Goal: Information Seeking & Learning: Learn about a topic

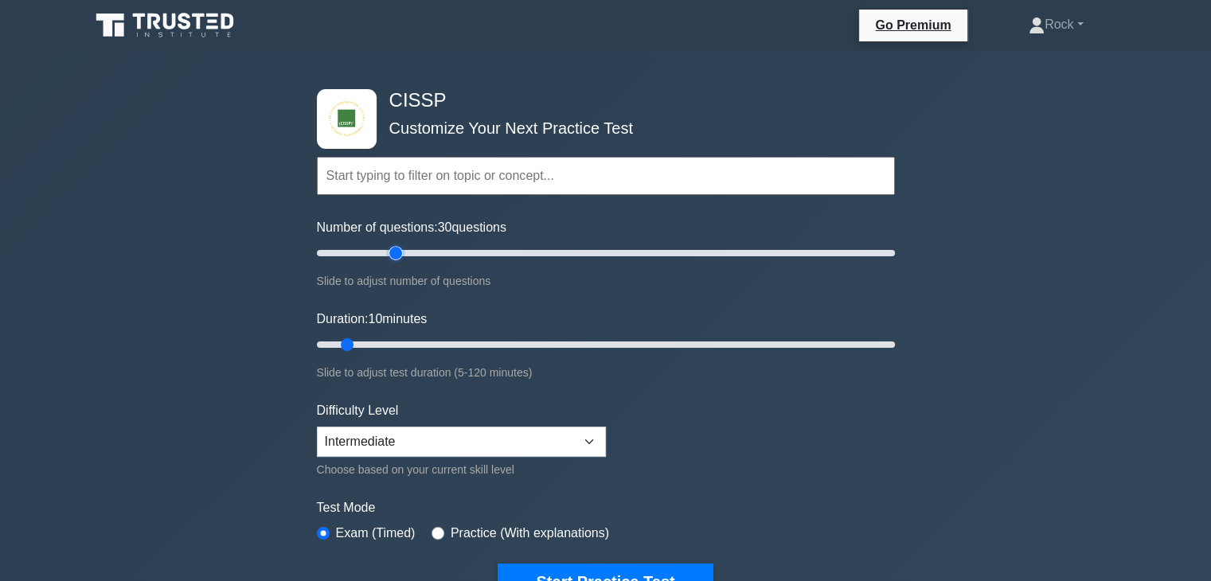
drag, startPoint x: 331, startPoint y: 248, endPoint x: 396, endPoint y: 288, distance: 76.9
type input "30"
click at [396, 263] on input "Number of questions: 30 questions" at bounding box center [606, 253] width 578 height 19
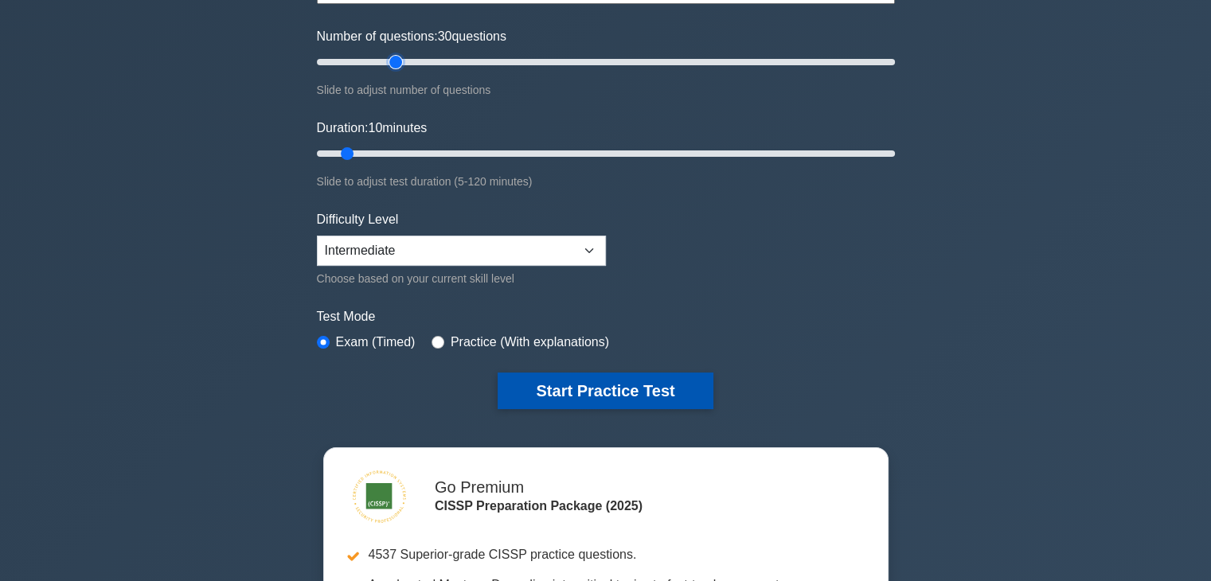
scroll to position [193, 0]
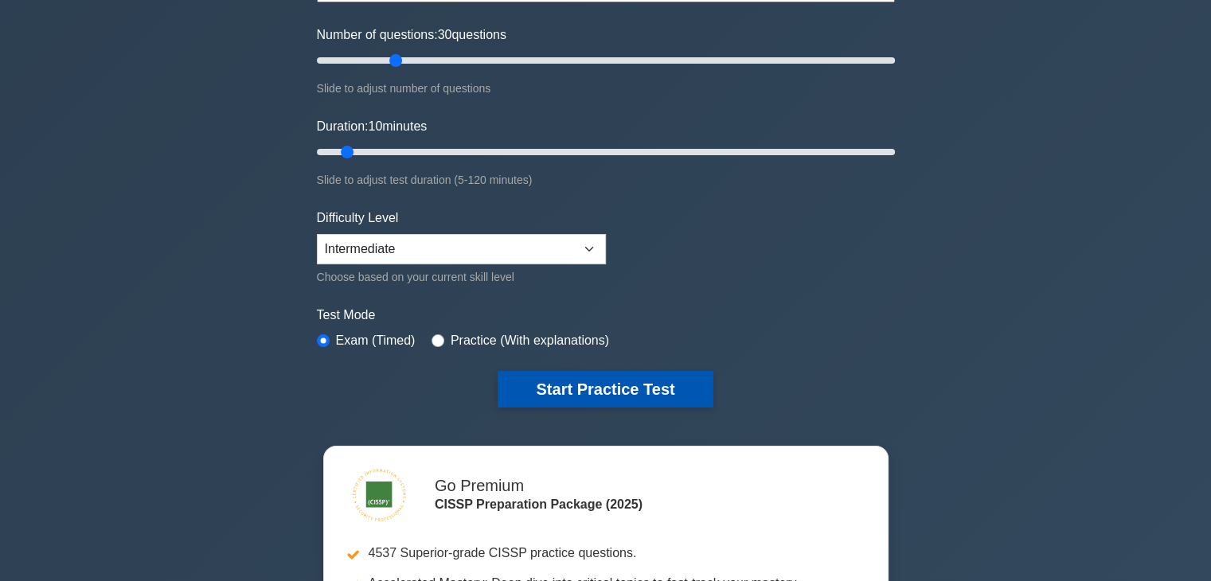
click at [540, 393] on button "Start Practice Test" at bounding box center [605, 389] width 215 height 37
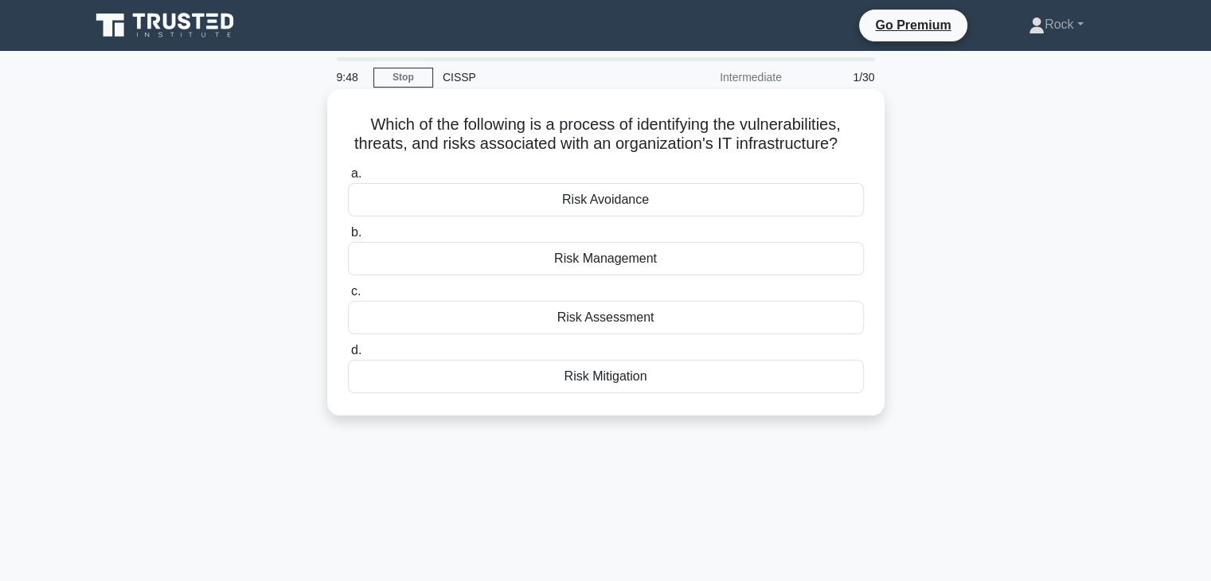
drag, startPoint x: 560, startPoint y: 307, endPoint x: 672, endPoint y: 304, distance: 111.5
click at [672, 304] on div "Risk Assessment" at bounding box center [606, 317] width 516 height 33
click at [661, 287] on div at bounding box center [661, 287] width 0 height 0
click at [712, 315] on div "Risk Assessment" at bounding box center [606, 317] width 516 height 33
click at [348, 297] on input "c. Risk Assessment" at bounding box center [348, 292] width 0 height 10
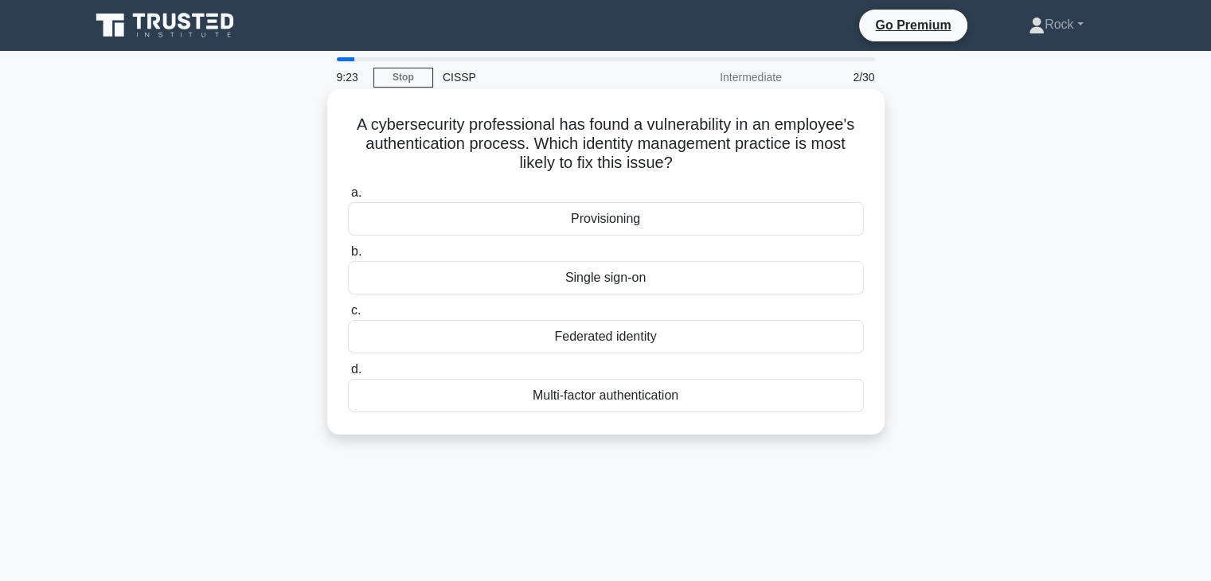
drag, startPoint x: 564, startPoint y: 211, endPoint x: 694, endPoint y: 210, distance: 130.5
click at [694, 210] on div "Provisioning" at bounding box center [606, 218] width 516 height 33
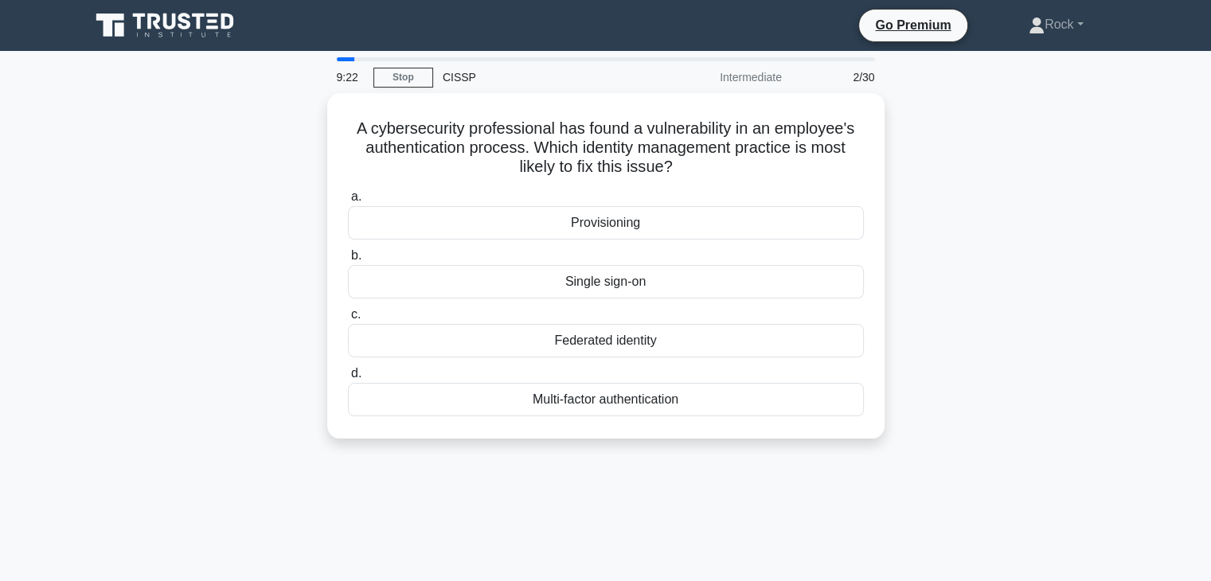
click at [684, 189] on div at bounding box center [684, 189] width 0 height 0
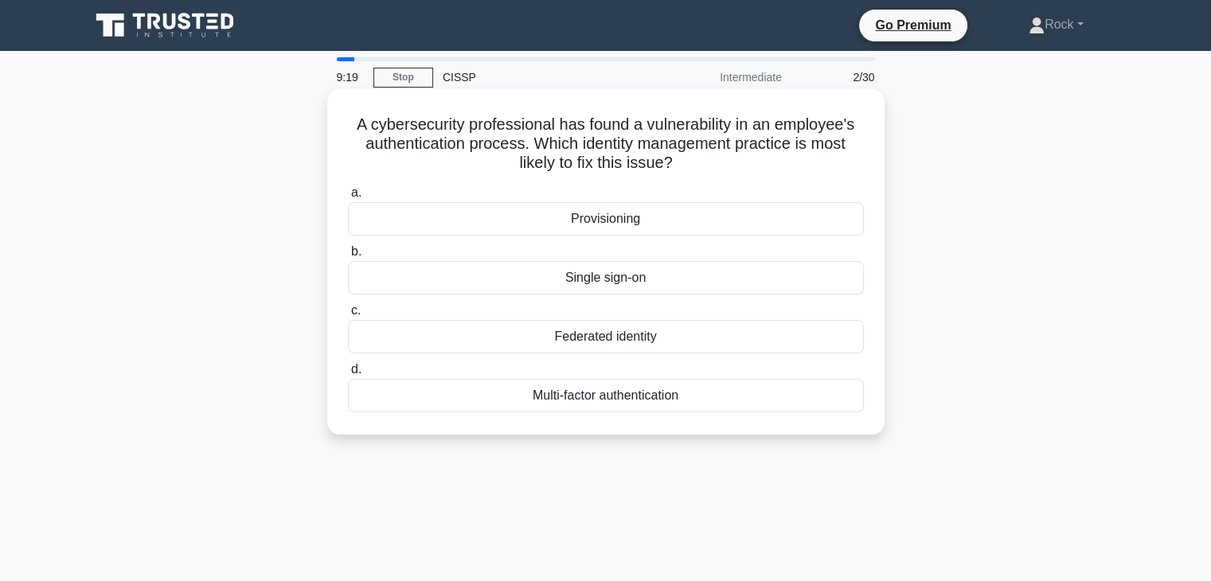
click at [656, 182] on div "a. Provisioning b. Single sign-on c. d." at bounding box center [605, 298] width 535 height 236
drag, startPoint x: 675, startPoint y: 271, endPoint x: 547, endPoint y: 267, distance: 128.2
click at [547, 267] on div "Single sign-on" at bounding box center [606, 277] width 516 height 33
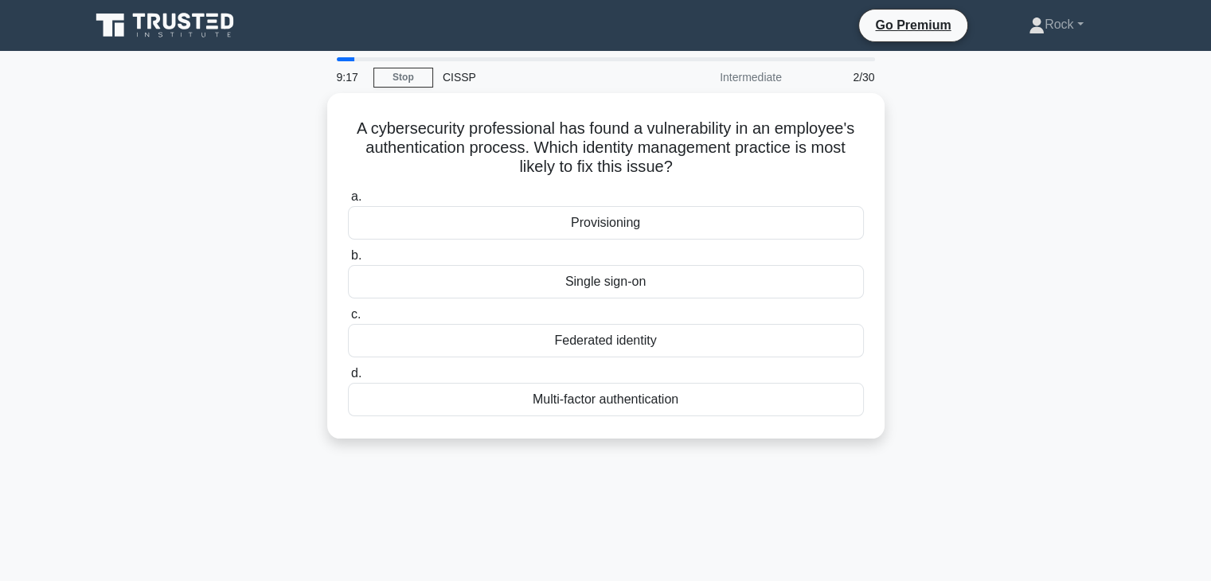
click at [537, 248] on div at bounding box center [537, 248] width 0 height 0
click at [748, 468] on div "9:12 Stop CISSP Intermediate 2/30 A cybersecurity professional has found a vuln…" at bounding box center [605, 455] width 1051 height 796
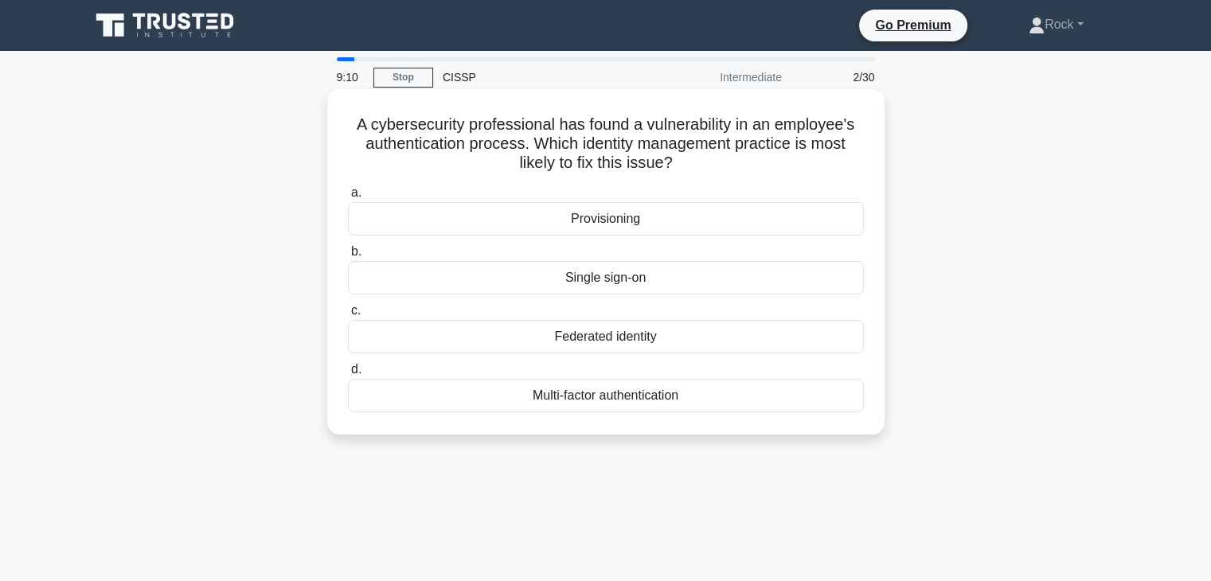
drag, startPoint x: 661, startPoint y: 333, endPoint x: 490, endPoint y: 345, distance: 170.8
click at [490, 345] on div "Federated identity" at bounding box center [606, 336] width 516 height 33
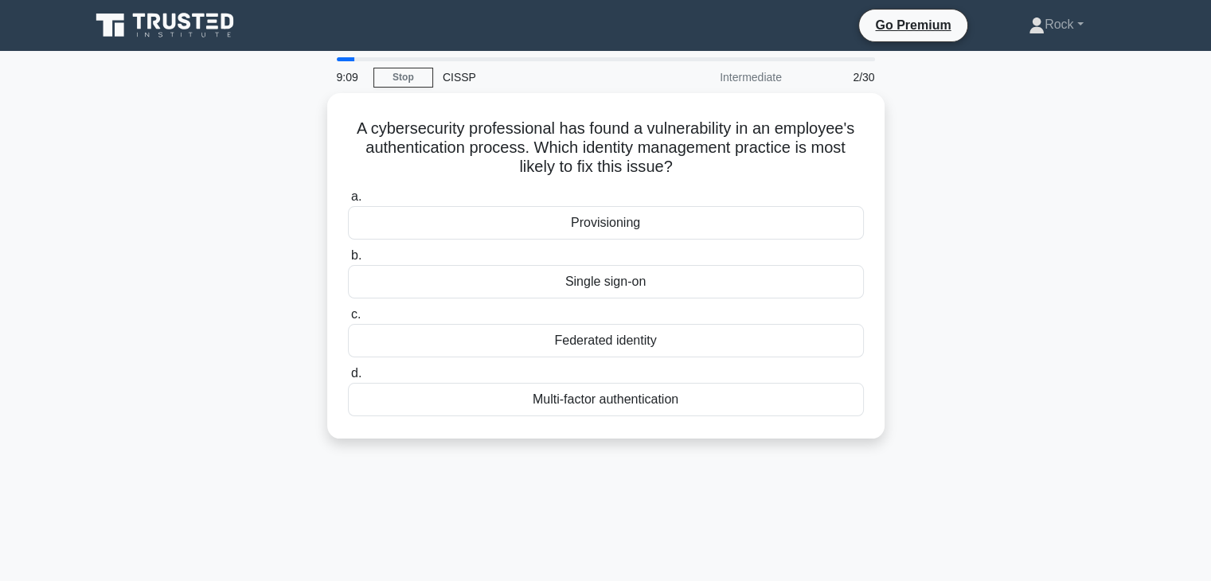
click at [480, 346] on div at bounding box center [480, 346] width 0 height 0
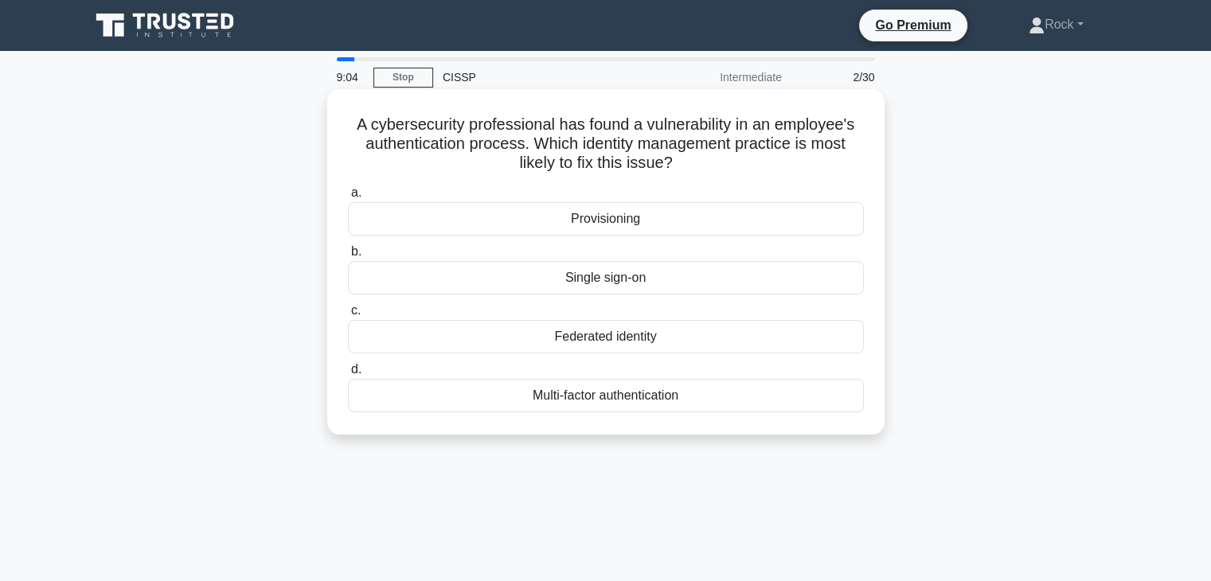
click at [611, 433] on div "A cybersecurity professional has found a vulnerability in an employee's authent…" at bounding box center [605, 261] width 557 height 345
click at [576, 219] on div "Provisioning" at bounding box center [606, 218] width 516 height 33
click at [348, 198] on input "a. Provisioning" at bounding box center [348, 193] width 0 height 10
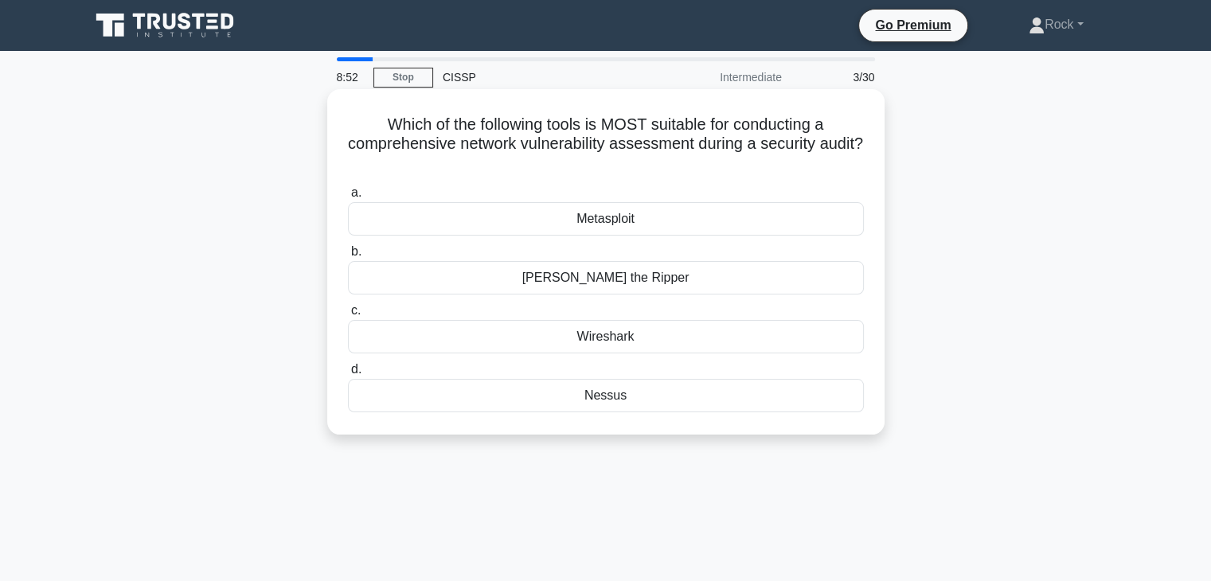
click at [583, 337] on div "Wireshark" at bounding box center [606, 336] width 516 height 33
click at [348, 316] on input "c. Wireshark" at bounding box center [348, 311] width 0 height 10
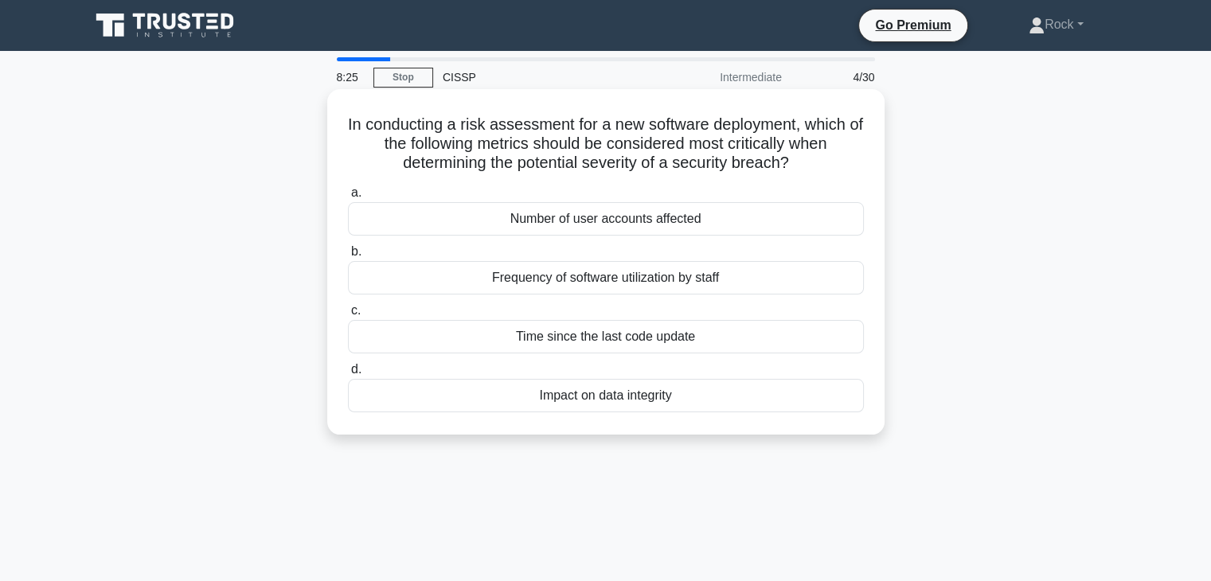
drag, startPoint x: 713, startPoint y: 153, endPoint x: 344, endPoint y: 123, distance: 370.5
click at [344, 123] on div "In conducting a risk assessment for a new software deployment, which of the fol…" at bounding box center [606, 262] width 544 height 333
click at [332, 101] on div "In conducting a risk assessment for a new software deployment, which of the fol…" at bounding box center [605, 261] width 557 height 345
drag, startPoint x: 390, startPoint y: 141, endPoint x: 837, endPoint y: 174, distance: 448.6
click at [837, 175] on div "In conducting a risk assessment for a new software deployment, which of the fol…" at bounding box center [606, 262] width 544 height 333
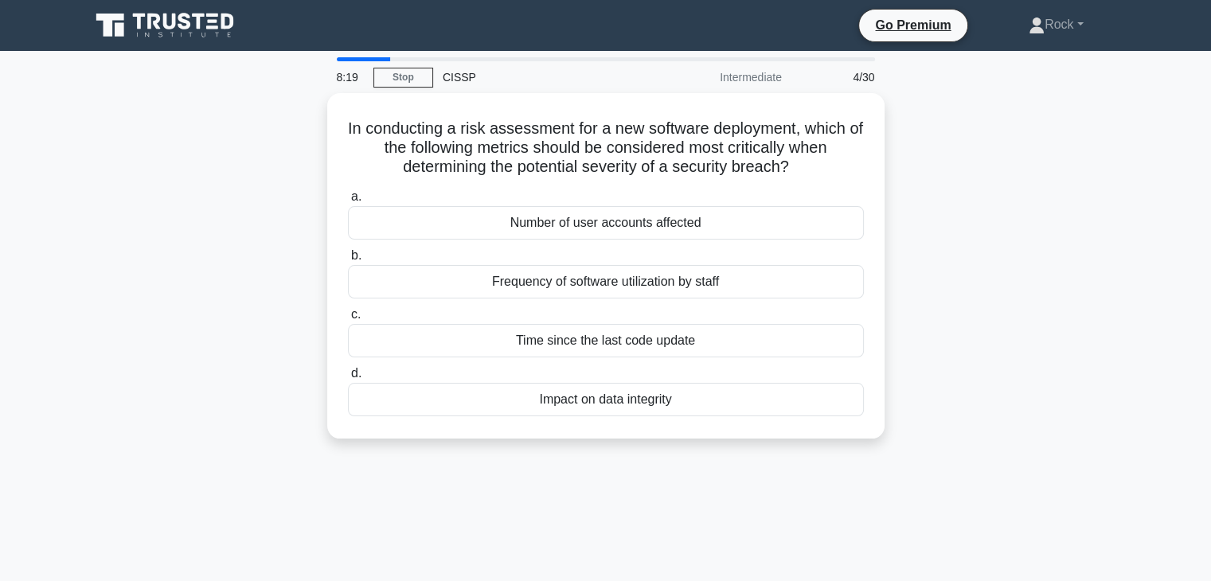
click at [827, 174] on div at bounding box center [827, 174] width 0 height 0
click at [1002, 269] on div "In conducting a risk assessment for a new software deployment, which of the fol…" at bounding box center [605, 275] width 1051 height 365
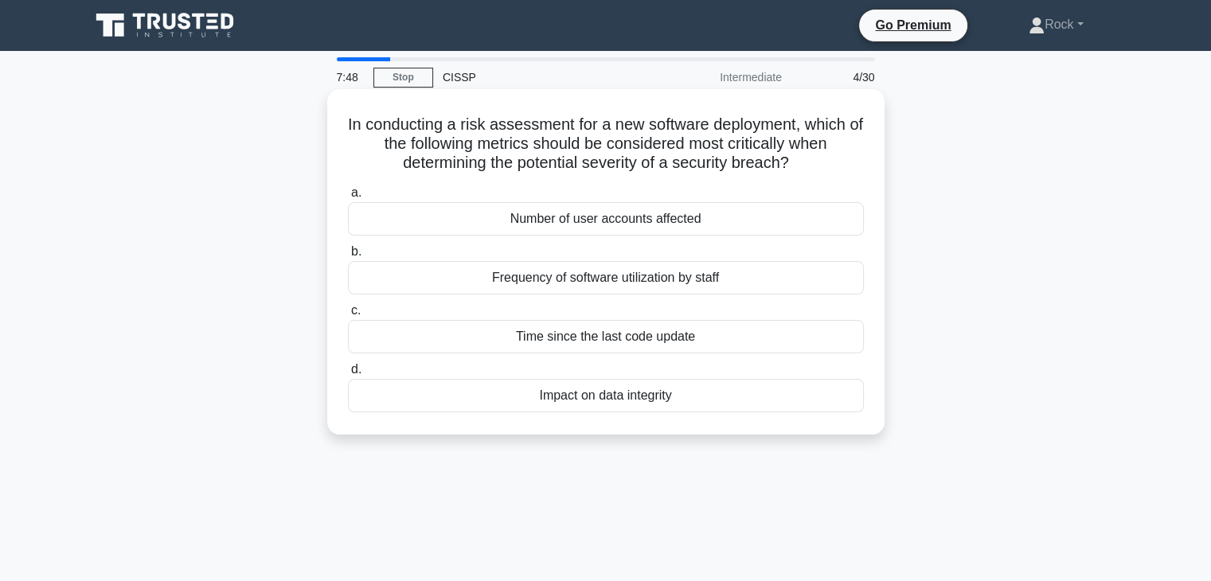
drag, startPoint x: 683, startPoint y: 399, endPoint x: 529, endPoint y: 389, distance: 153.9
click at [529, 389] on div "Impact on data integrity" at bounding box center [606, 395] width 516 height 33
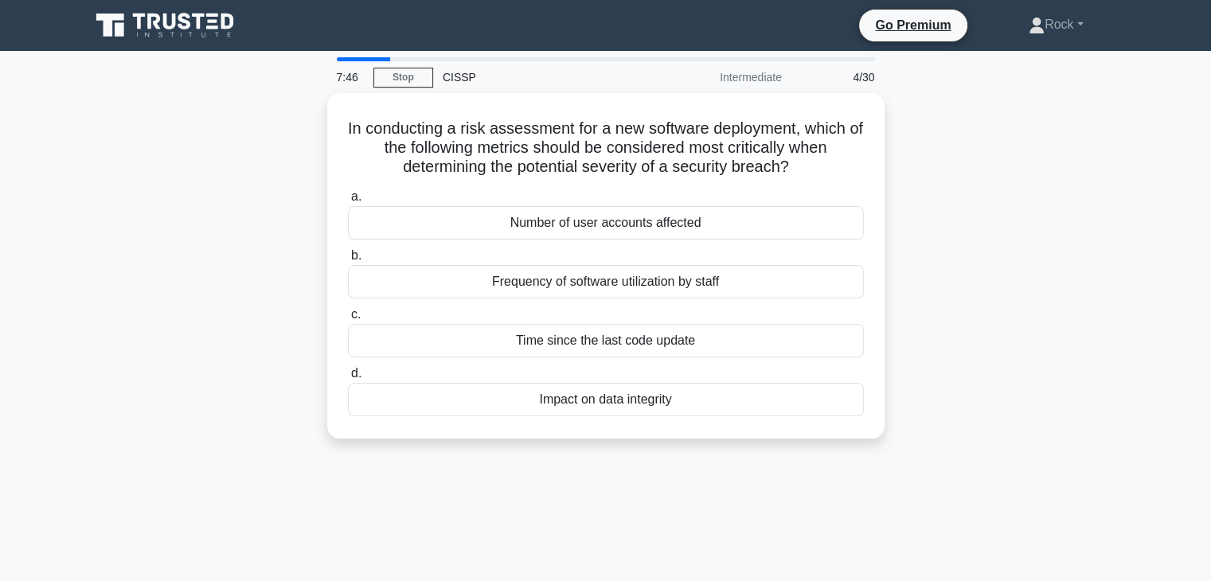
click at [518, 365] on div at bounding box center [518, 365] width 0 height 0
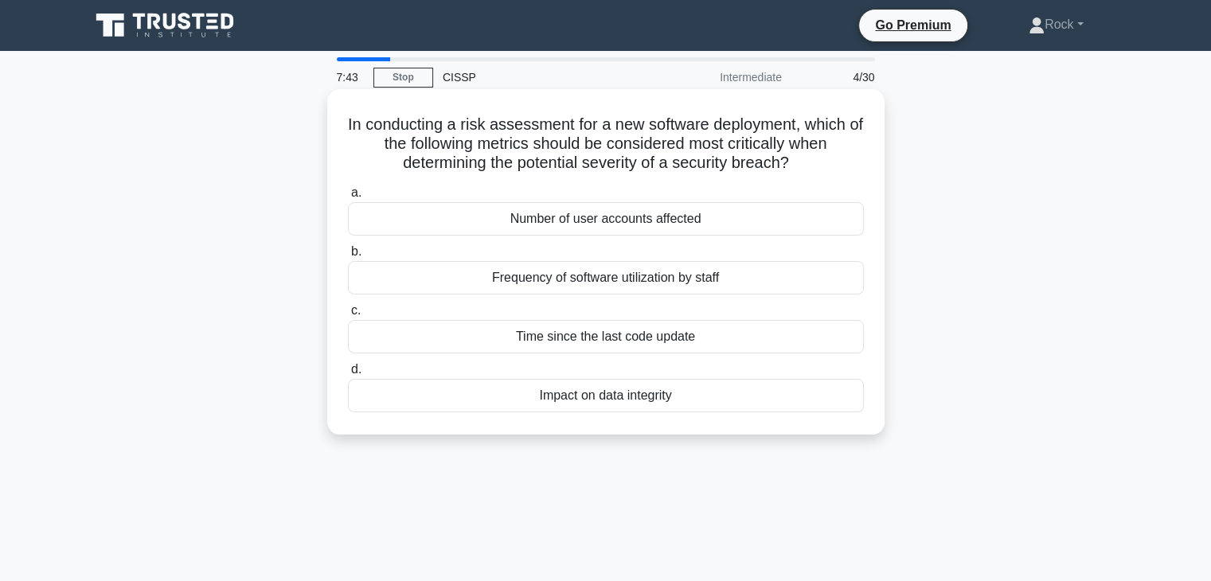
click at [630, 415] on div "a. Number of user accounts affected b. Frequency of software utilization by sta…" at bounding box center [605, 298] width 535 height 236
click at [645, 394] on div "Impact on data integrity" at bounding box center [606, 395] width 516 height 33
click at [348, 375] on input "d. Impact on data integrity" at bounding box center [348, 370] width 0 height 10
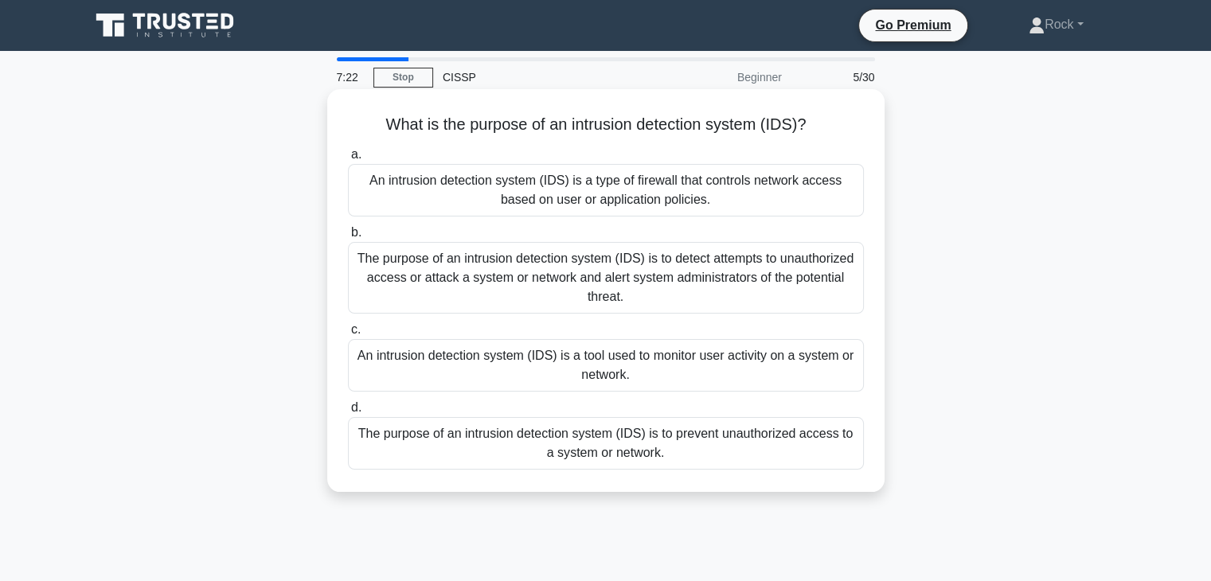
click at [511, 256] on div "The purpose of an intrusion detection system (IDS) is to detect attempts to una…" at bounding box center [606, 278] width 516 height 72
click at [348, 238] on input "b. The purpose of an intrusion detection system (IDS) is to detect attempts to …" at bounding box center [348, 233] width 0 height 10
